Goal: Information Seeking & Learning: Learn about a topic

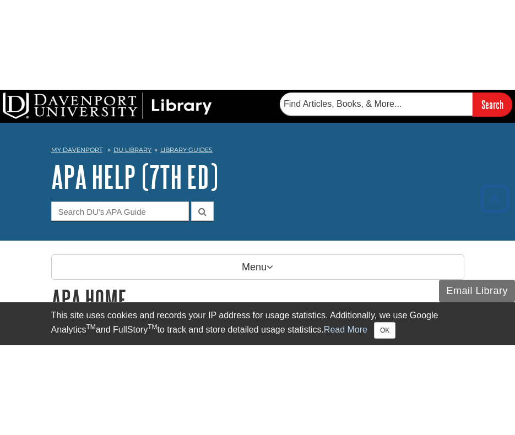
scroll to position [220, 0]
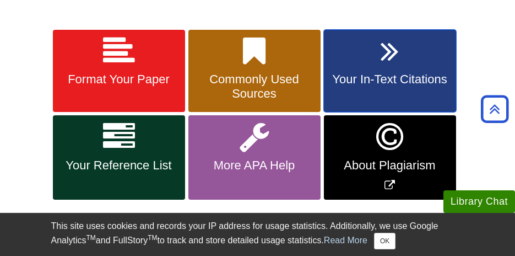
click at [351, 59] on link "Your In-Text Citations" at bounding box center [390, 71] width 132 height 83
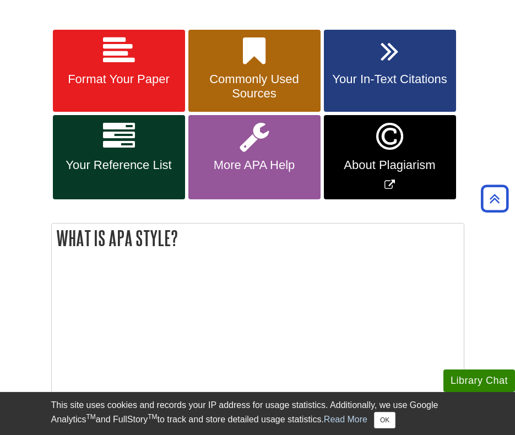
scroll to position [165, 0]
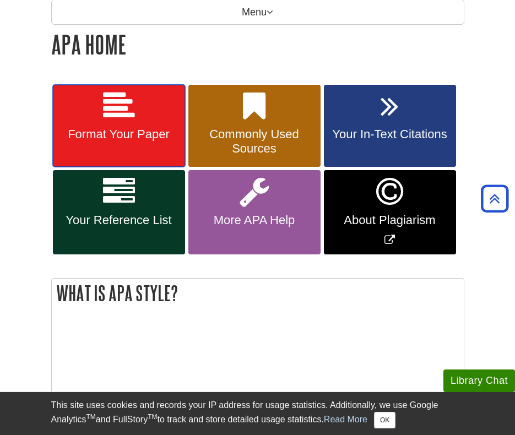
click at [163, 144] on link "Format Your Paper" at bounding box center [119, 126] width 132 height 83
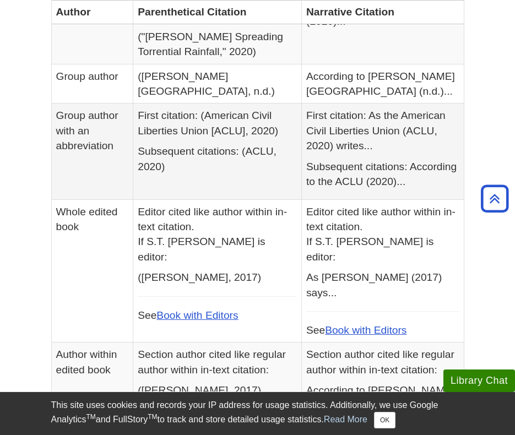
scroll to position [220, 0]
